Goal: Information Seeking & Learning: Learn about a topic

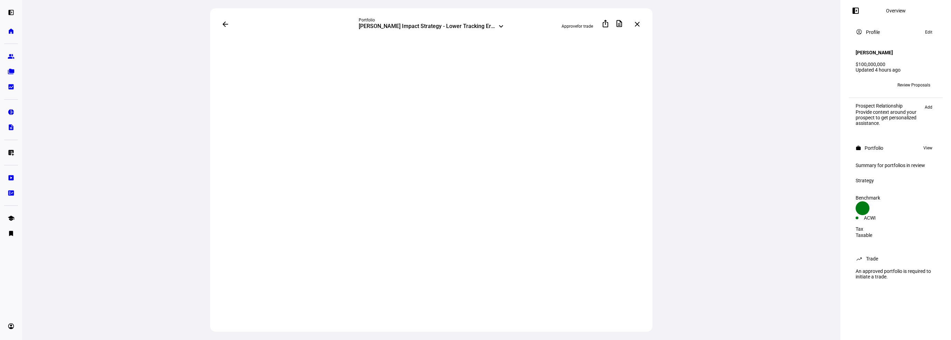
click at [437, 25] on div "[PERSON_NAME] Impact Strategy - Lower Tracking Error" at bounding box center [427, 27] width 137 height 8
click at [266, 29] on div "arrow_back Portfolio [PERSON_NAME] Impact Strategy - Lower Tracking Error keybo…" at bounding box center [431, 24] width 442 height 32
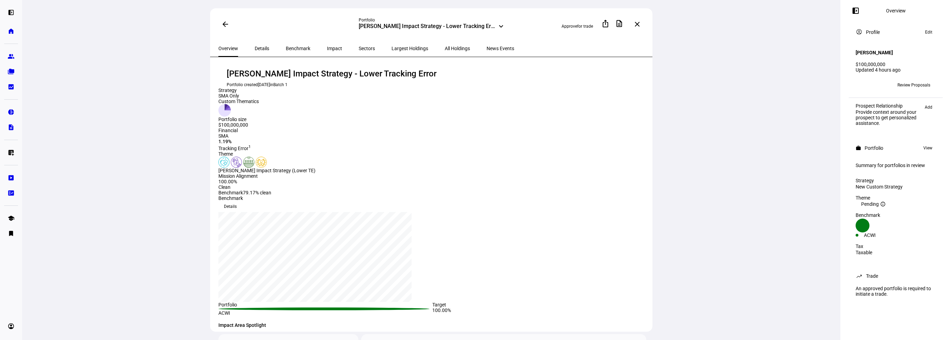
click at [262, 48] on span "Details" at bounding box center [262, 48] width 15 height 5
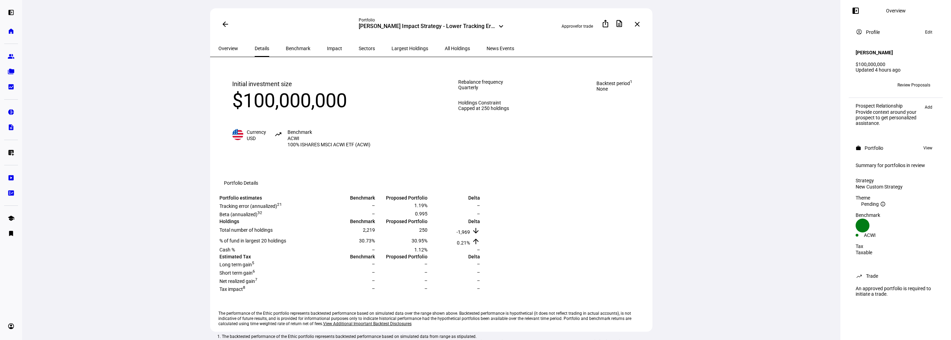
drag, startPoint x: 352, startPoint y: 103, endPoint x: 231, endPoint y: 104, distance: 121.3
click at [231, 104] on div "Initial investment size $100,000,000 Currency USD trending_up Benchmark ACWI 10…" at bounding box center [301, 113] width 166 height 96
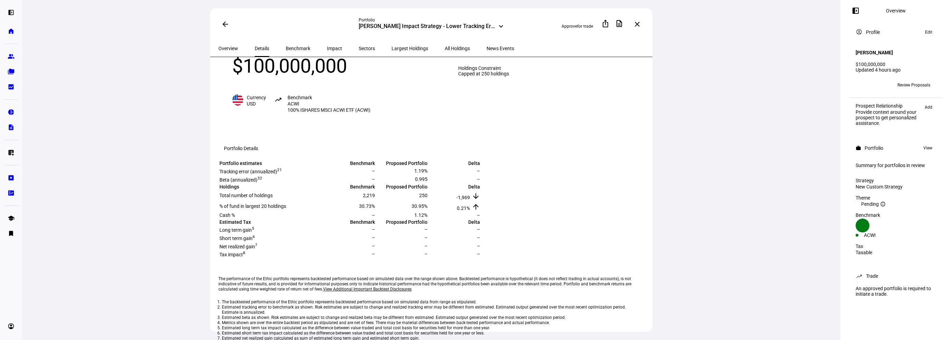
drag, startPoint x: 363, startPoint y: 111, endPoint x: 289, endPoint y: 104, distance: 74.3
click at [289, 104] on div "Initial investment size $100,000,000 Currency USD trending_up Benchmark ACWI 10…" at bounding box center [301, 79] width 166 height 96
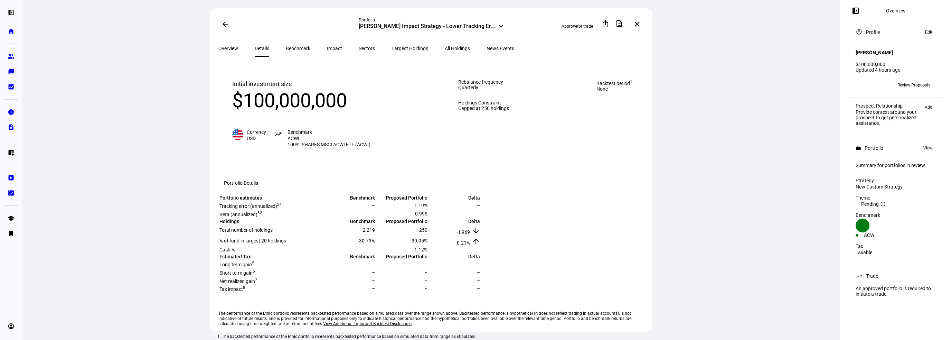
click at [459, 191] on mat-toolbar "Portfolio Details" at bounding box center [432, 183] width 428 height 22
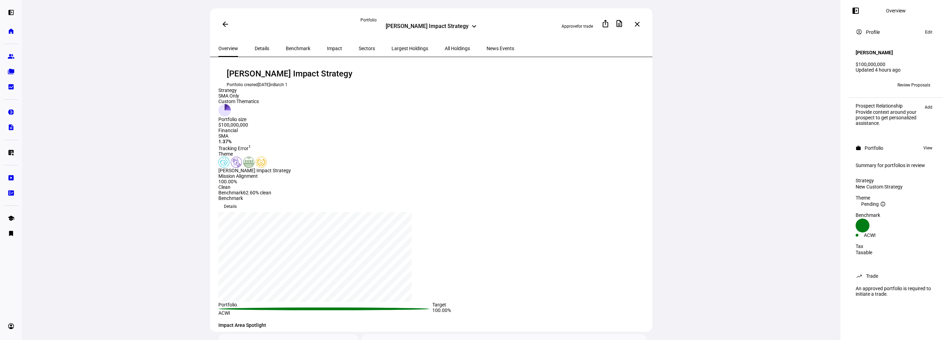
click at [258, 48] on span "Details" at bounding box center [262, 48] width 15 height 5
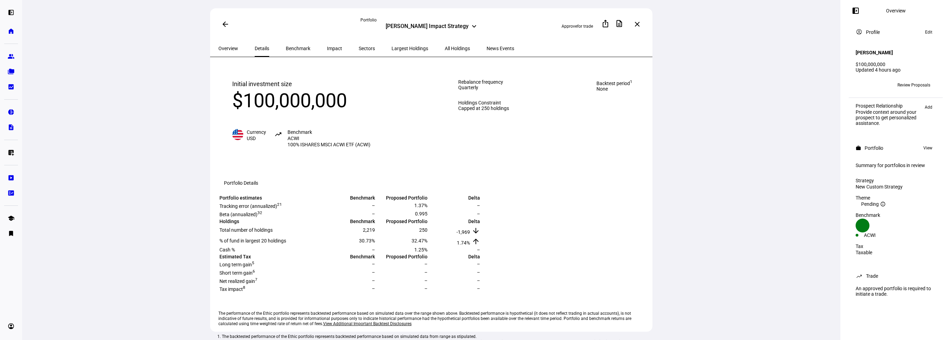
scroll to position [69, 0]
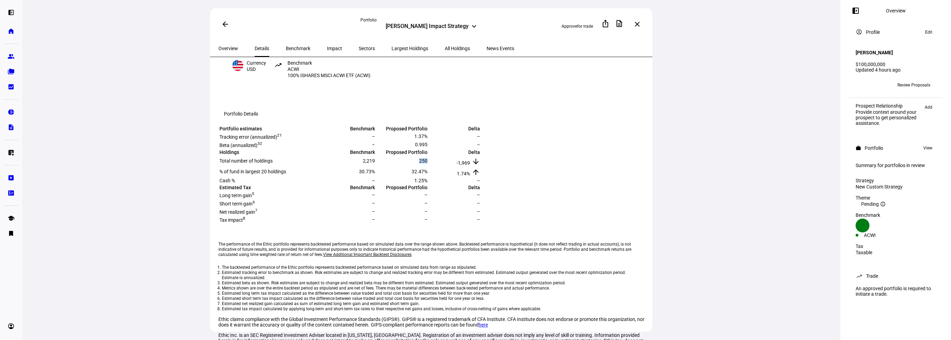
drag, startPoint x: 558, startPoint y: 196, endPoint x: 518, endPoint y: 203, distance: 40.7
click at [480, 166] on tr "Total number of holdings 2,219 250 -1,969 arrow_downward" at bounding box center [349, 161] width 261 height 10
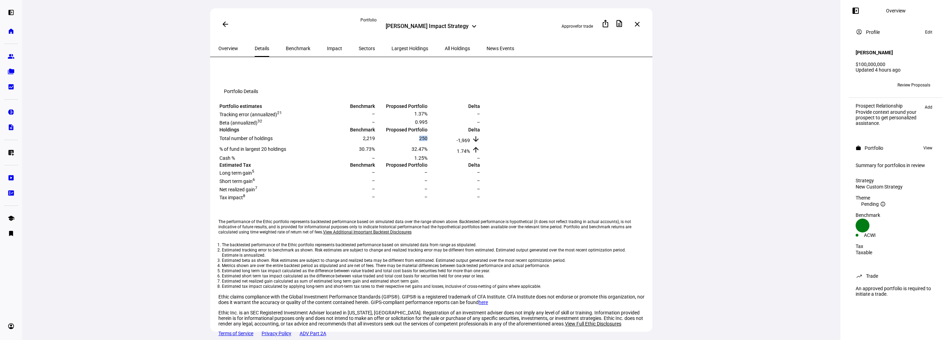
scroll to position [0, 0]
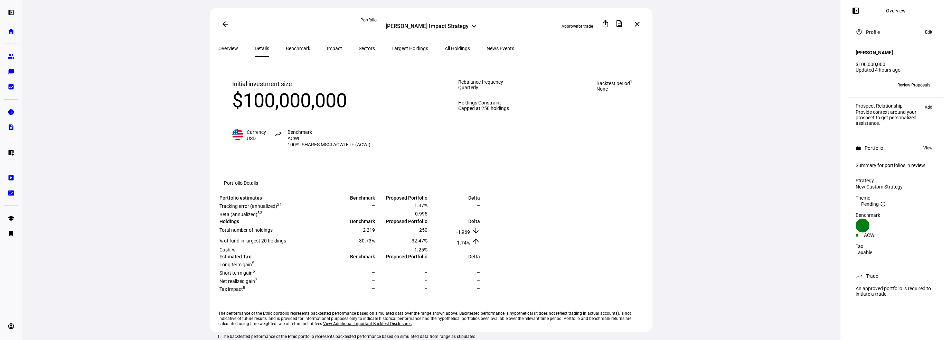
click at [235, 47] on span "Overview" at bounding box center [228, 48] width 20 height 5
